Goal: Find contact information: Obtain details needed to contact an individual or organization

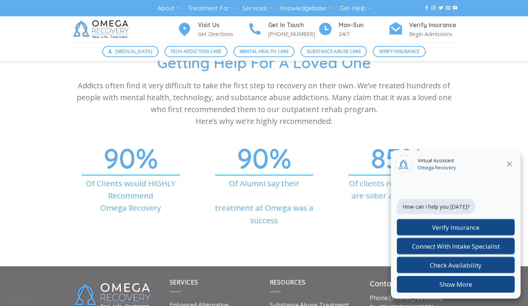
scroll to position [2751, 0]
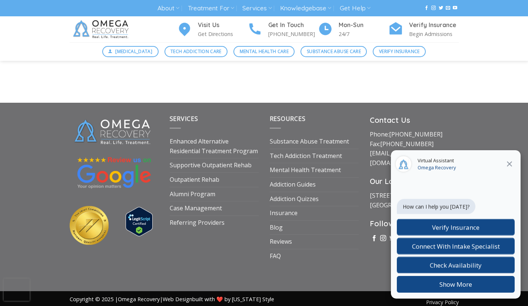
click at [513, 163] on icon at bounding box center [509, 163] width 9 height 9
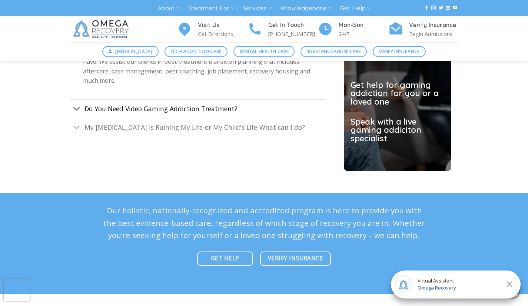
scroll to position [2099, 0]
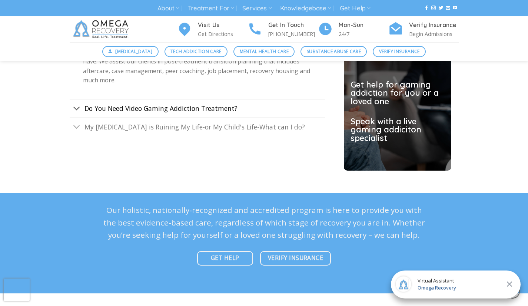
click at [183, 104] on span "Do You Need Video Gaming Addiction Treatment?" at bounding box center [160, 108] width 153 height 9
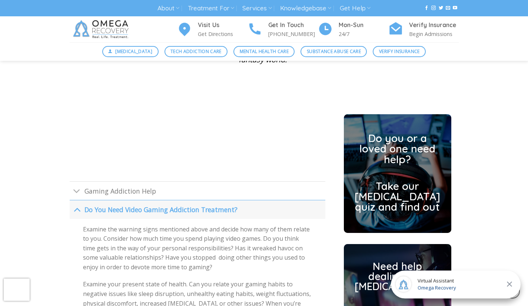
scroll to position [1775, 0]
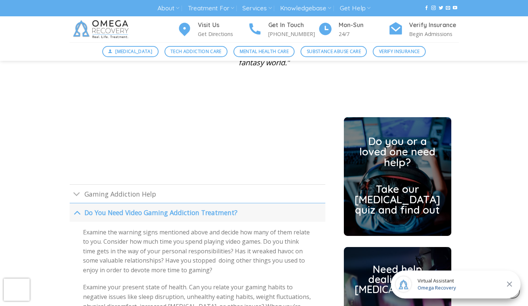
click at [200, 203] on link "Do You Need Video Gaming Addiction Treatment?" at bounding box center [198, 212] width 256 height 19
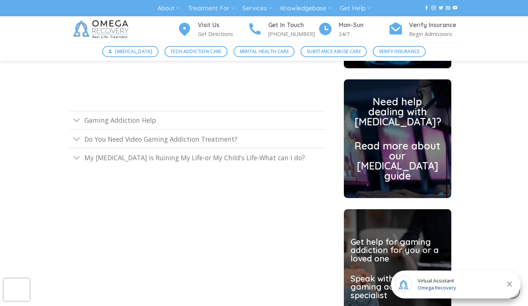
scroll to position [1944, 0]
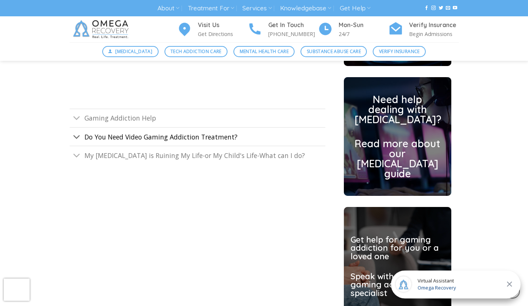
click at [174, 132] on span "Do You Need Video Gaming Addiction Treatment?" at bounding box center [160, 136] width 153 height 9
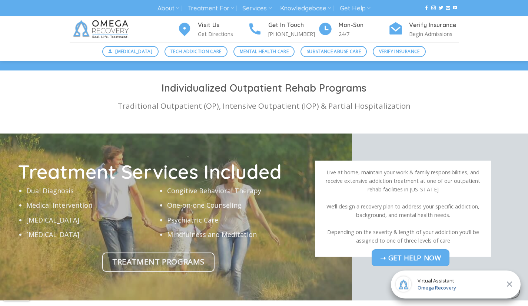
scroll to position [2321, 0]
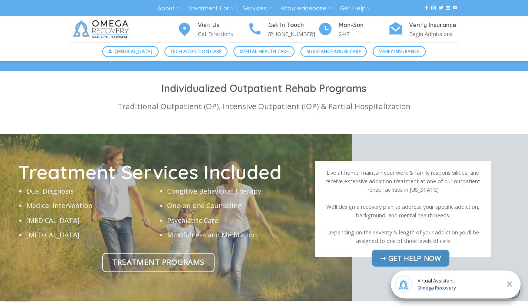
click at [412, 252] on span "➝ Get help now" at bounding box center [410, 257] width 61 height 11
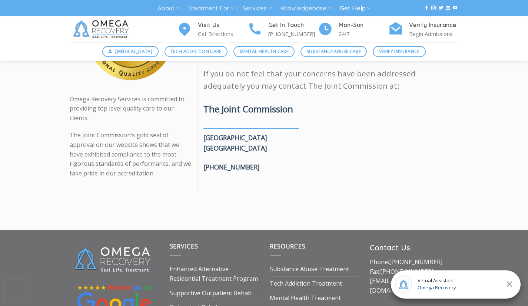
scroll to position [937, 0]
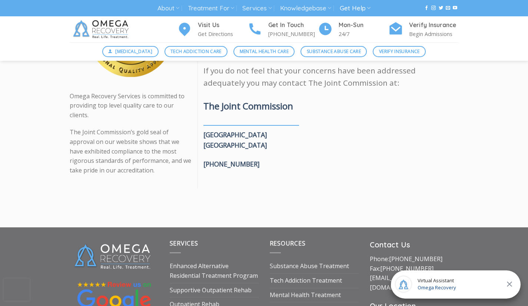
click at [450, 290] on span "Omega Recovery" at bounding box center [436, 287] width 39 height 7
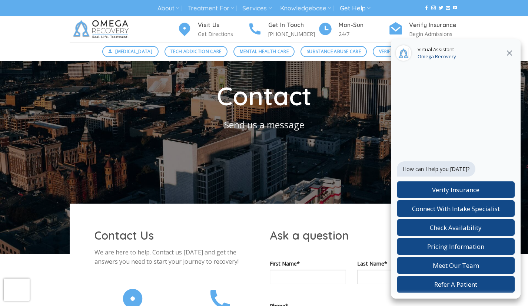
scroll to position [0, 0]
